Goal: Find specific page/section: Find specific page/section

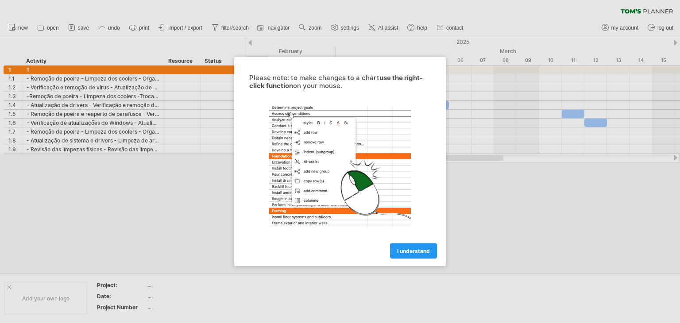
click at [471, 178] on div at bounding box center [340, 161] width 680 height 323
click at [425, 261] on div "Please note: to make changes to a chart use the right-click function on your mo…" at bounding box center [340, 161] width 212 height 209
click at [425, 254] on span "I understand" at bounding box center [413, 251] width 33 height 7
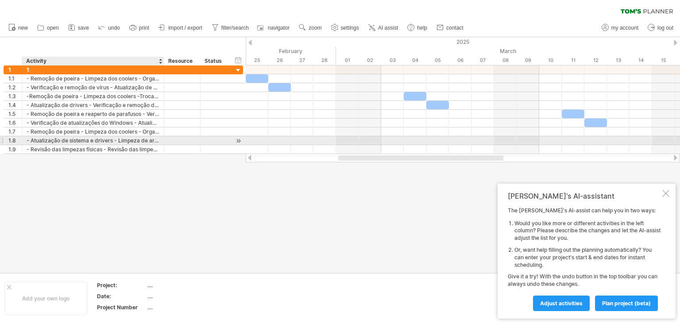
drag, startPoint x: 0, startPoint y: 69, endPoint x: 163, endPoint y: 138, distance: 176.9
click at [163, 138] on div "**********" at bounding box center [121, 110] width 243 height 89
click at [163, 138] on div at bounding box center [163, 140] width 4 height 9
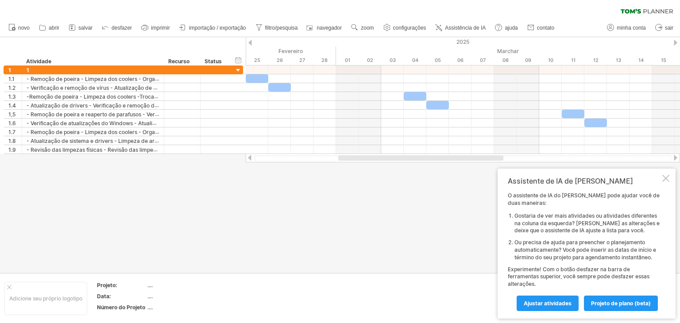
click at [271, 15] on div "limpar filtro reaplicar filtro" at bounding box center [340, 9] width 680 height 19
drag, startPoint x: 282, startPoint y: 34, endPoint x: 283, endPoint y: 27, distance: 6.9
click at [282, 31] on ul "novo abrir" at bounding box center [281, 28] width 554 height 19
click at [283, 27] on font "filtro/pesquisa" at bounding box center [281, 28] width 33 height 6
type input "**********"
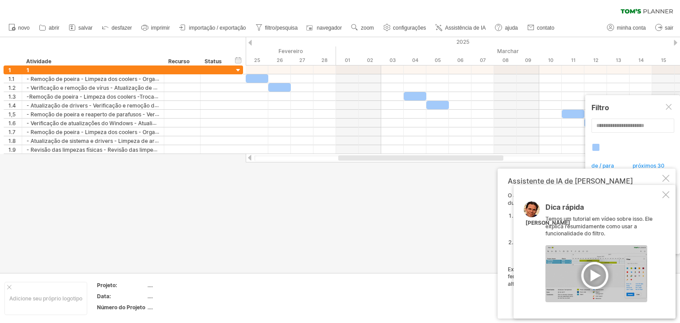
click at [667, 193] on div at bounding box center [665, 194] width 7 height 7
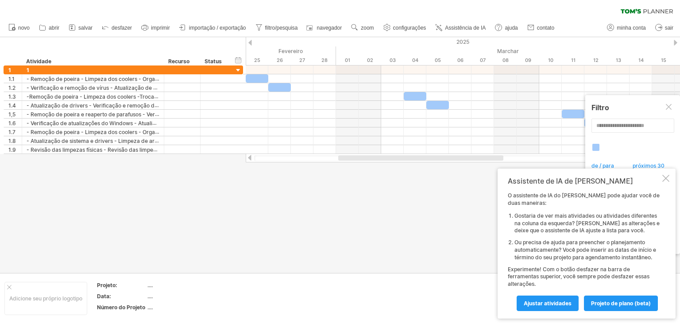
click at [664, 174] on div "Assistente de IA de [PERSON_NAME] O assistente de IA do [PERSON_NAME] pode ajud…" at bounding box center [587, 244] width 178 height 150
click at [666, 179] on div at bounding box center [665, 178] width 7 height 7
